Goal: Task Accomplishment & Management: Use online tool/utility

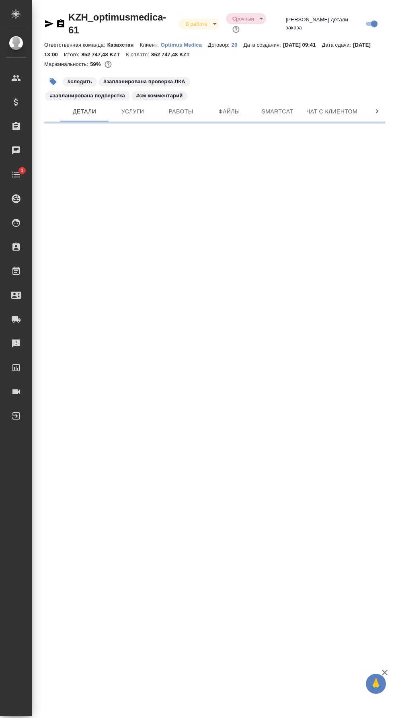
select select "RU"
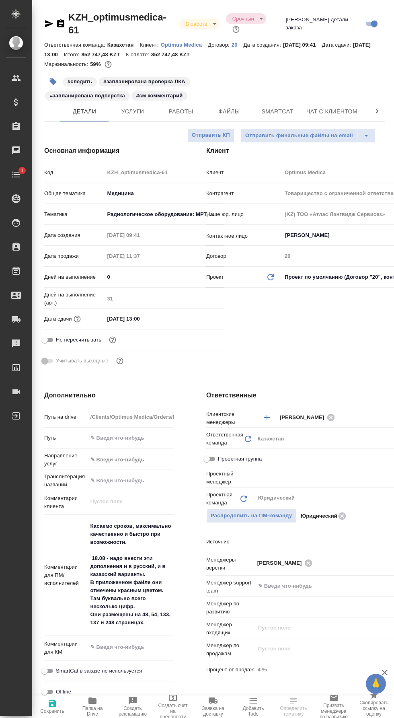
type textarea "x"
type input "[PERSON_NAME]"
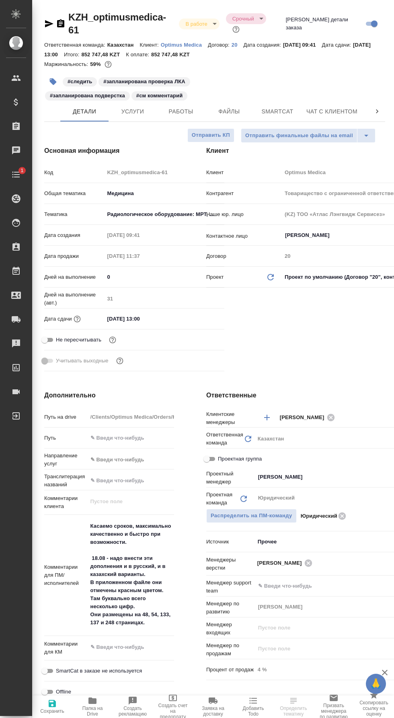
type input "Товарищество с ограниченной ответственностью "Оптимус медика"«Optimus medica» L…"
type textarea "x"
click at [283, 107] on span "Smartcat" at bounding box center [277, 112] width 39 height 10
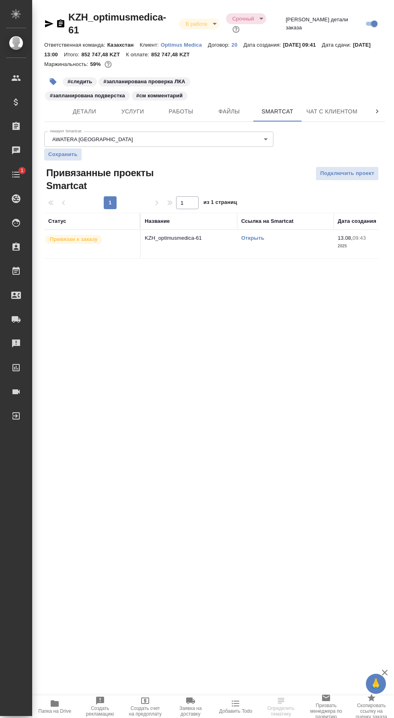
click at [255, 235] on link "Открыть" at bounding box center [252, 238] width 23 height 6
